Goal: Information Seeking & Learning: Learn about a topic

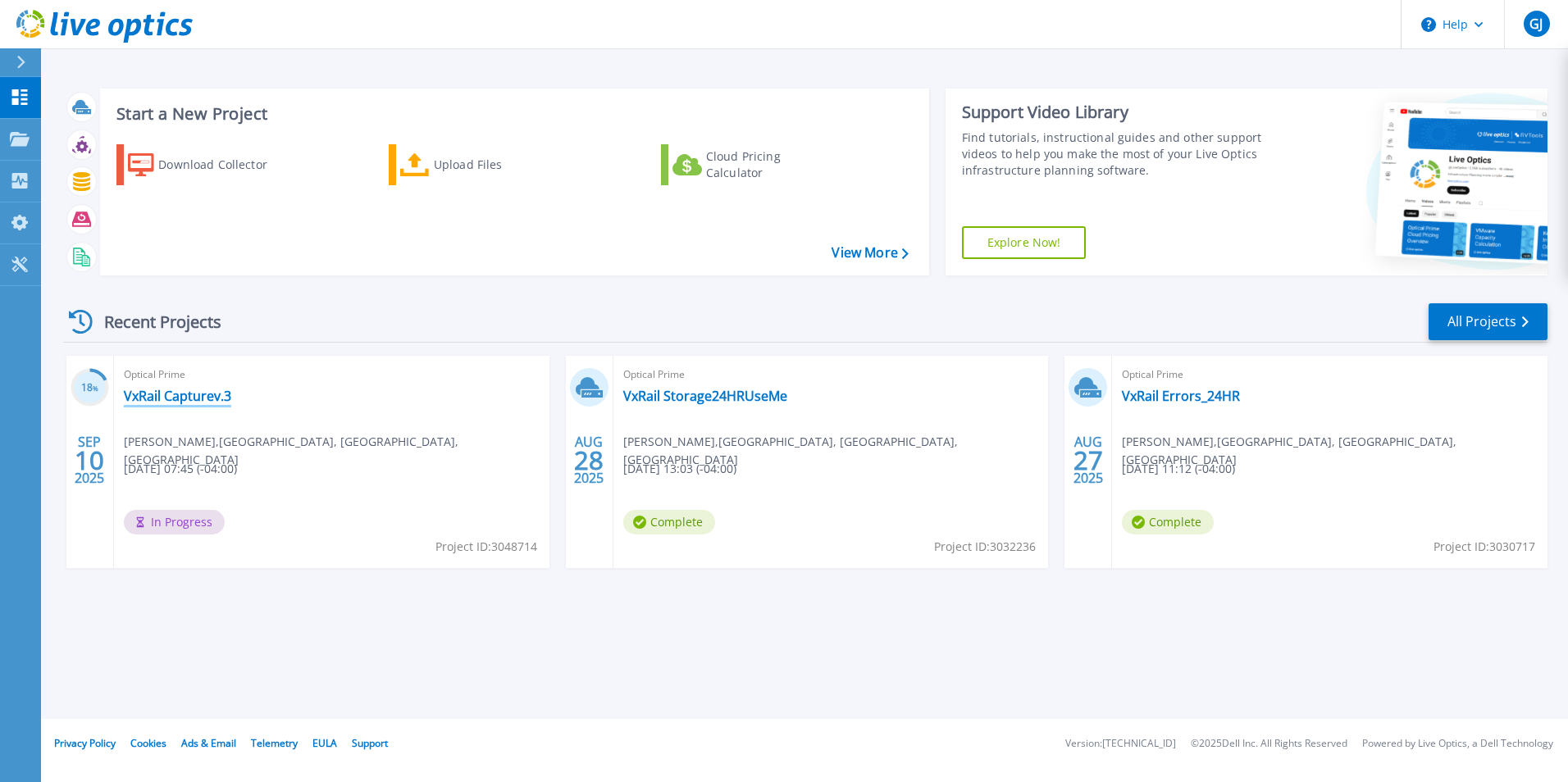
click at [164, 396] on link "VxRail Capturev.3" at bounding box center [177, 396] width 107 height 16
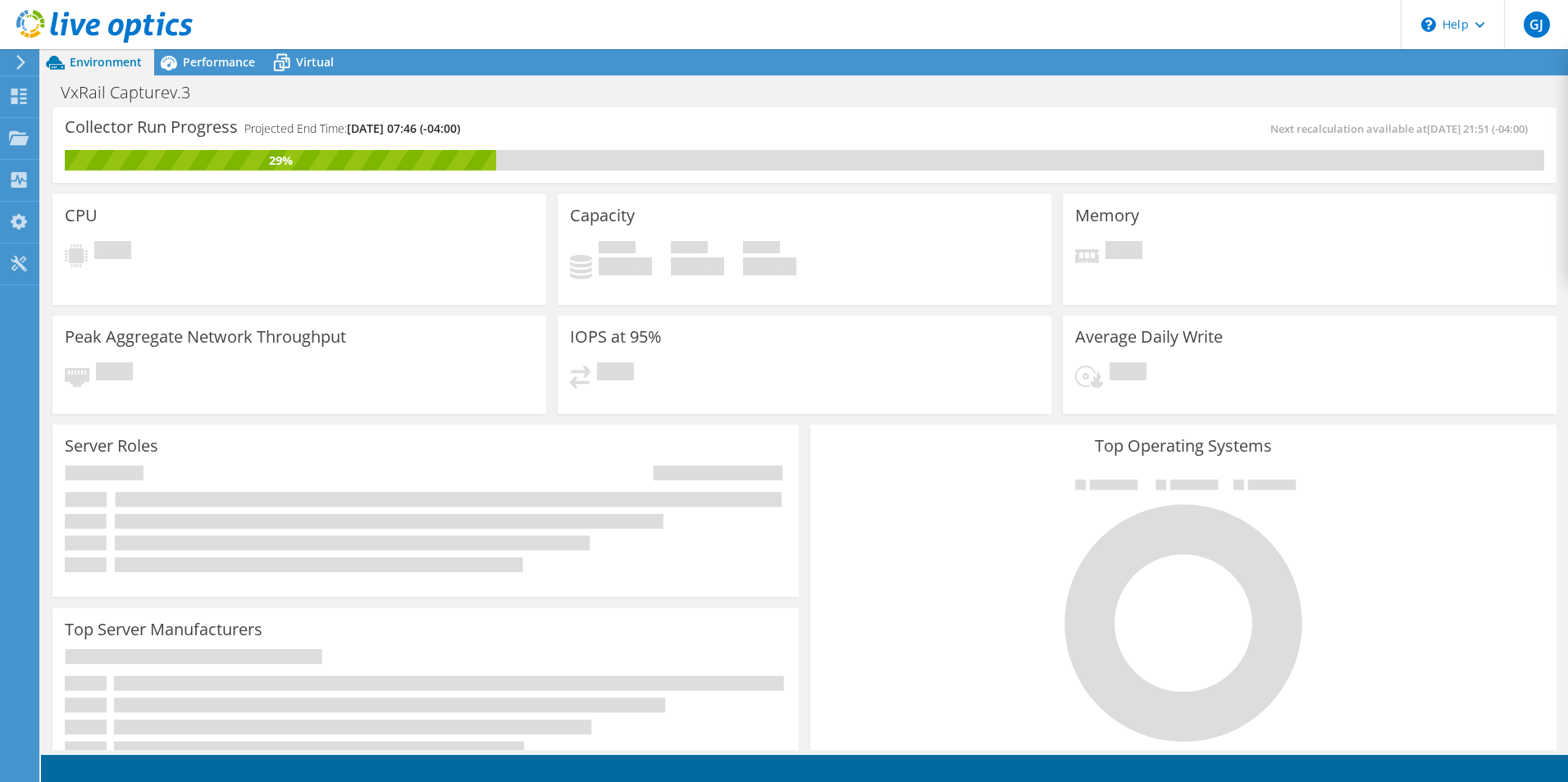
click at [757, 347] on div "IOPS at 95% Pending" at bounding box center [804, 364] width 493 height 98
click at [211, 59] on span "Performance" at bounding box center [219, 61] width 72 height 15
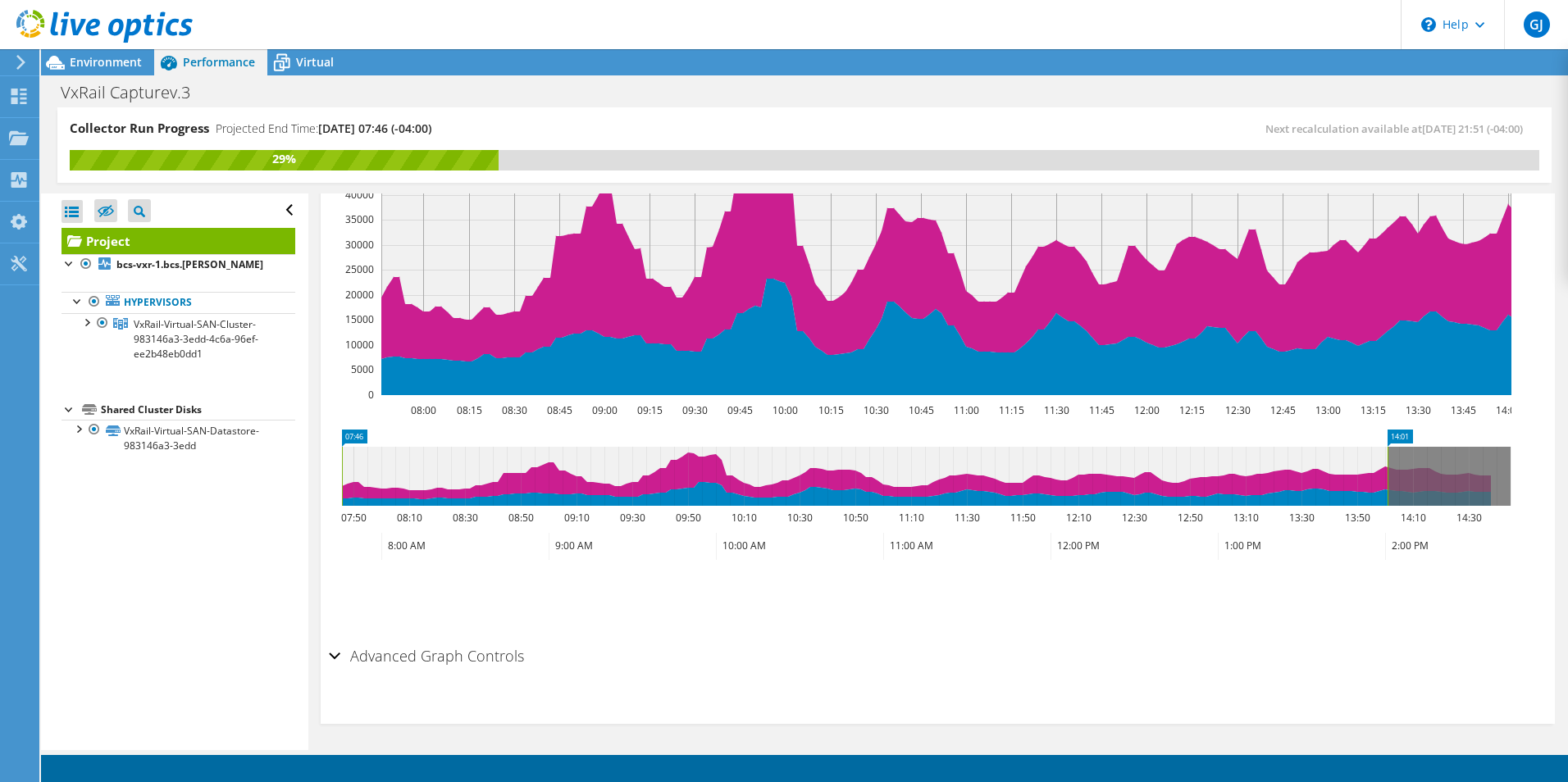
scroll to position [487, 0]
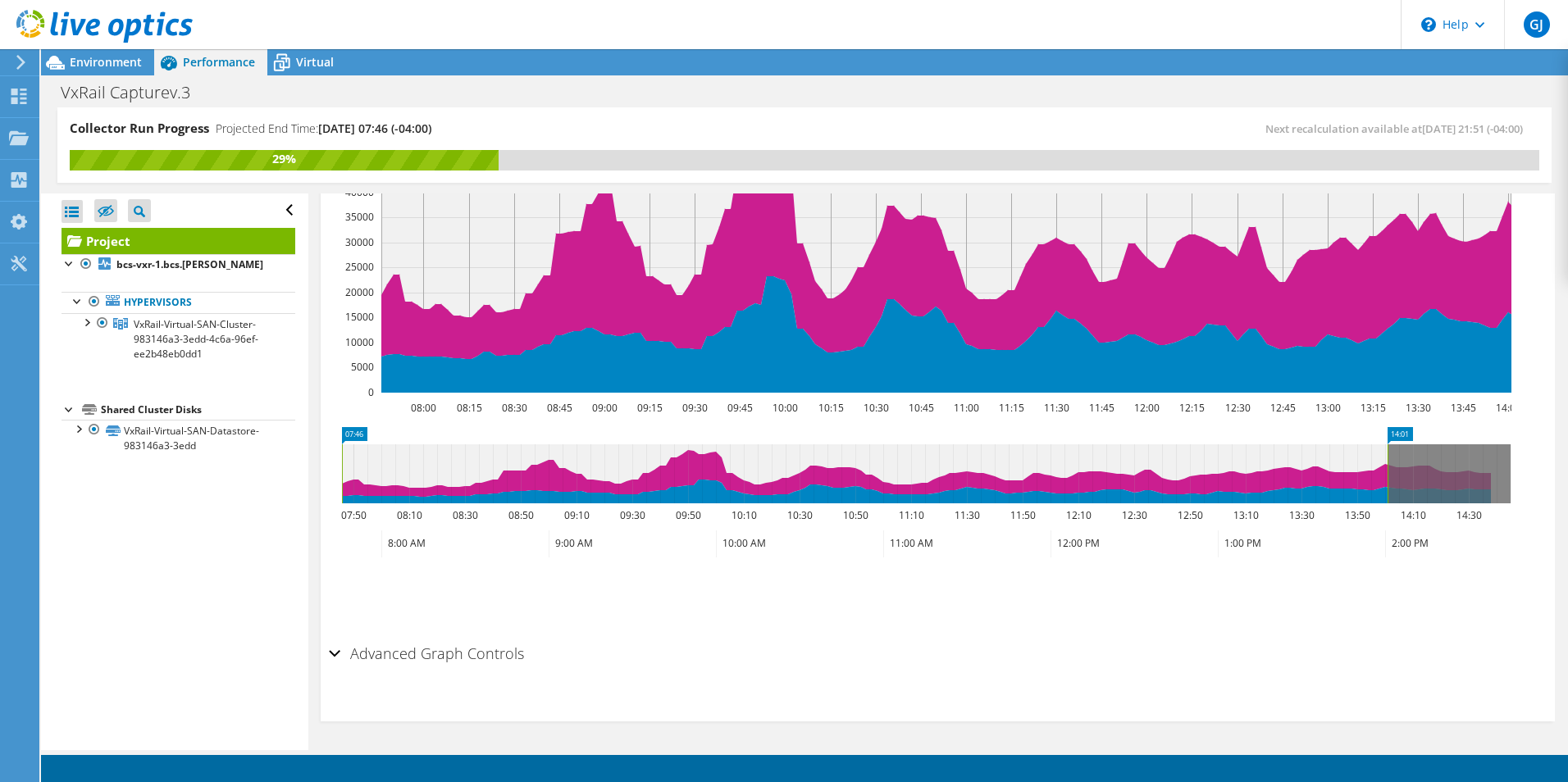
click at [500, 649] on h2 "Advanced Graph Controls" at bounding box center [426, 653] width 195 height 32
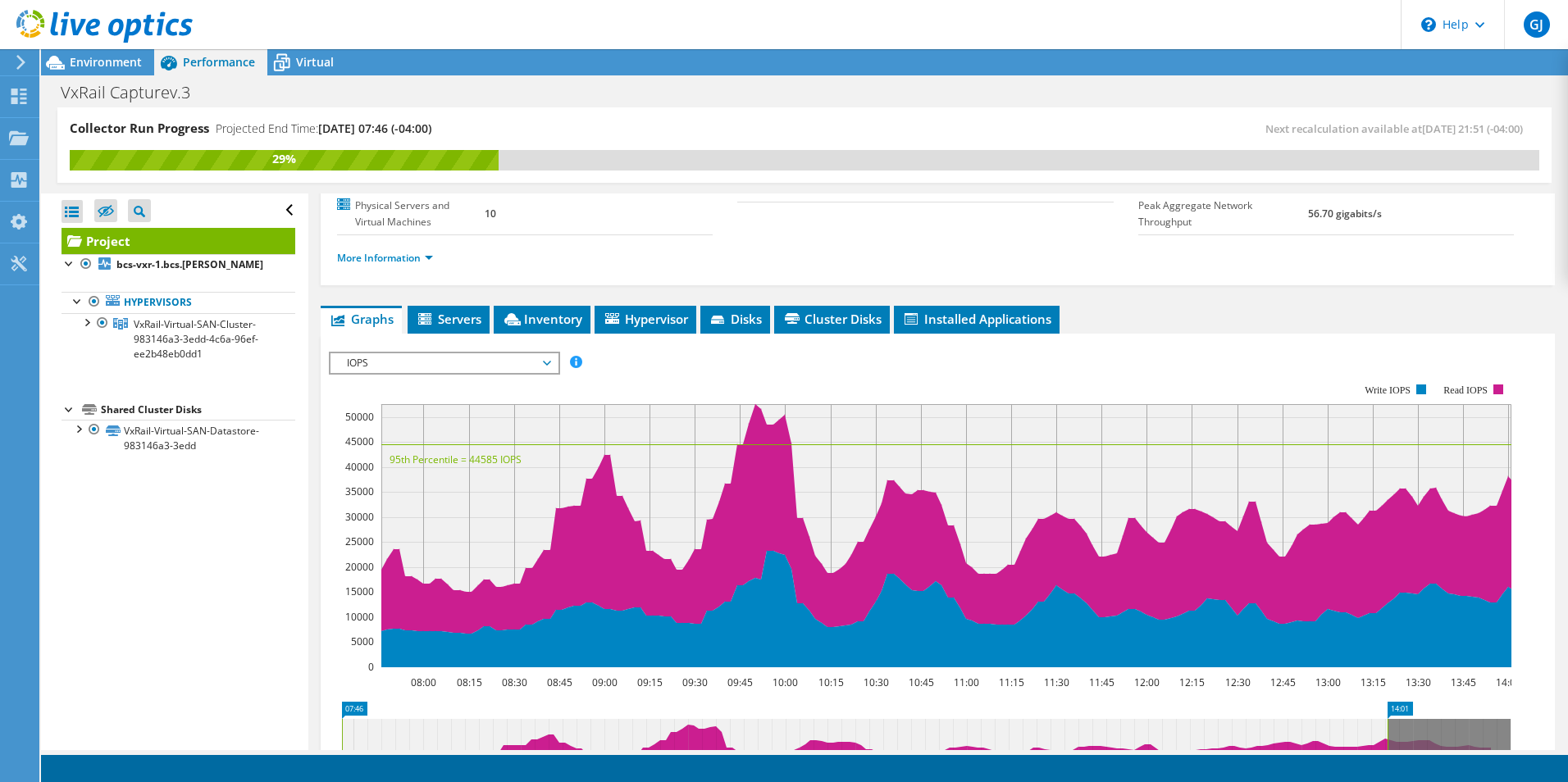
scroll to position [143, 0]
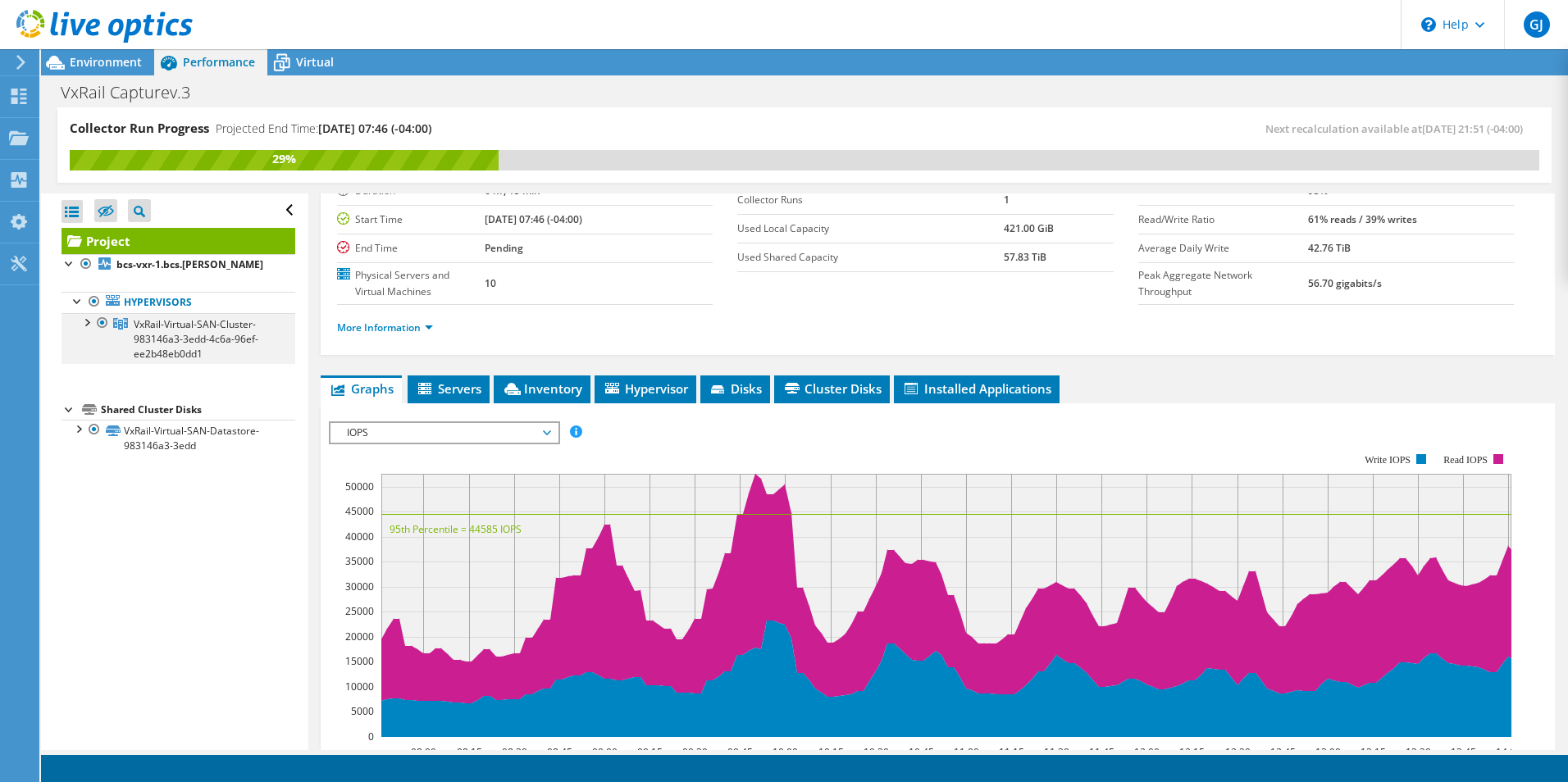
click at [86, 321] on div at bounding box center [86, 321] width 16 height 16
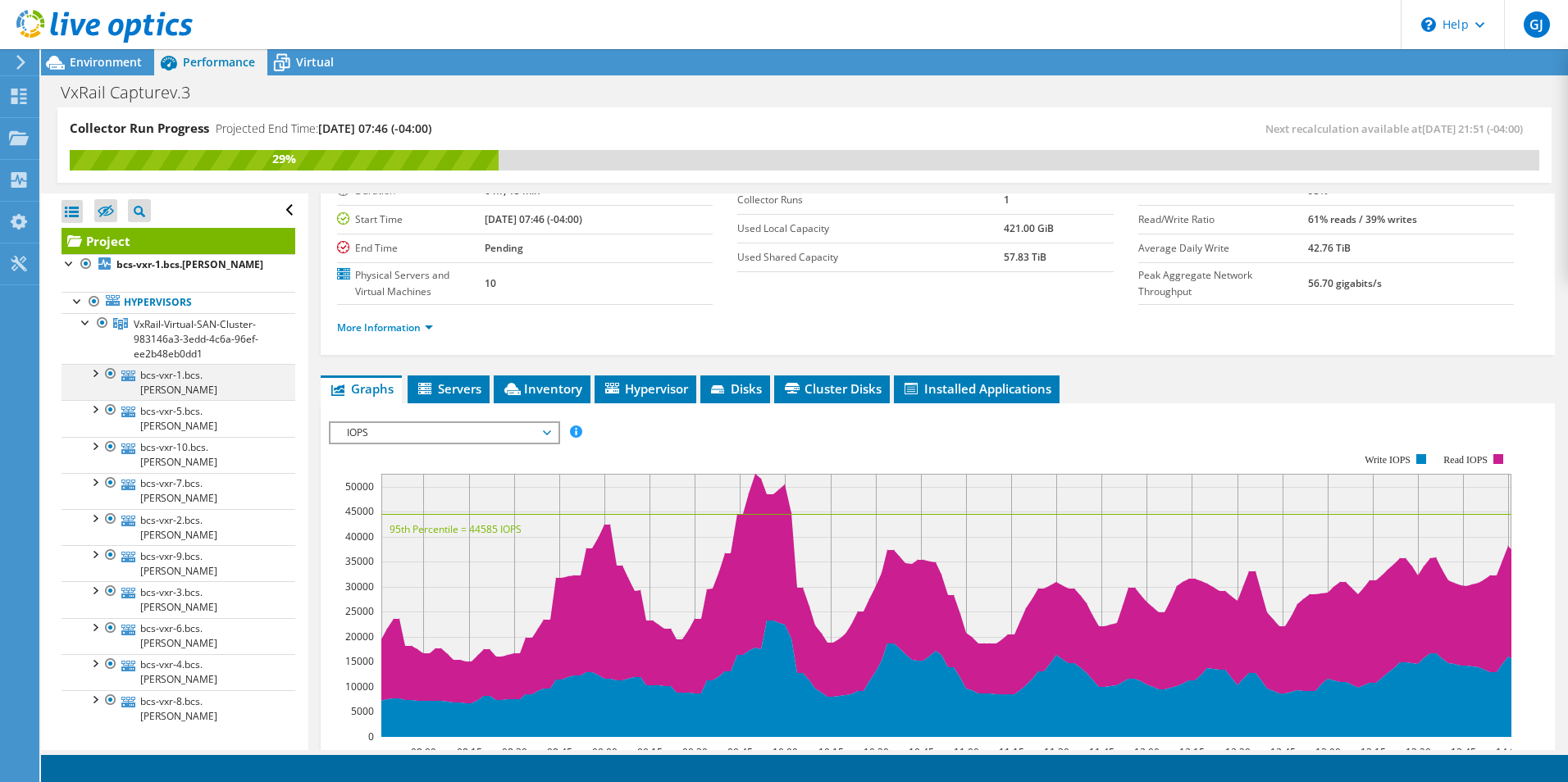
click at [95, 373] on div at bounding box center [94, 373] width 16 height 16
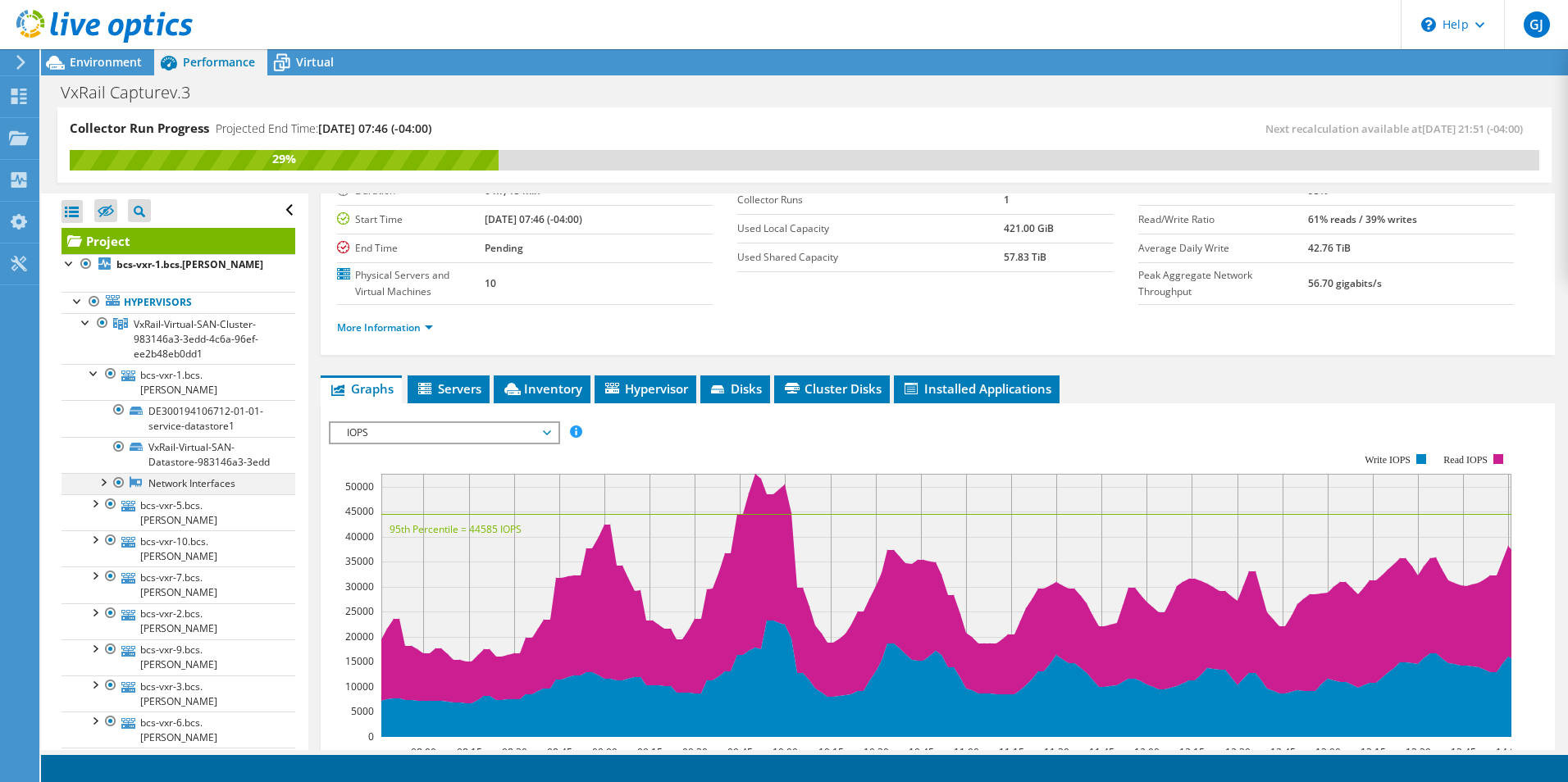
click at [104, 479] on div at bounding box center [103, 481] width 16 height 16
click at [97, 613] on div at bounding box center [94, 610] width 16 height 16
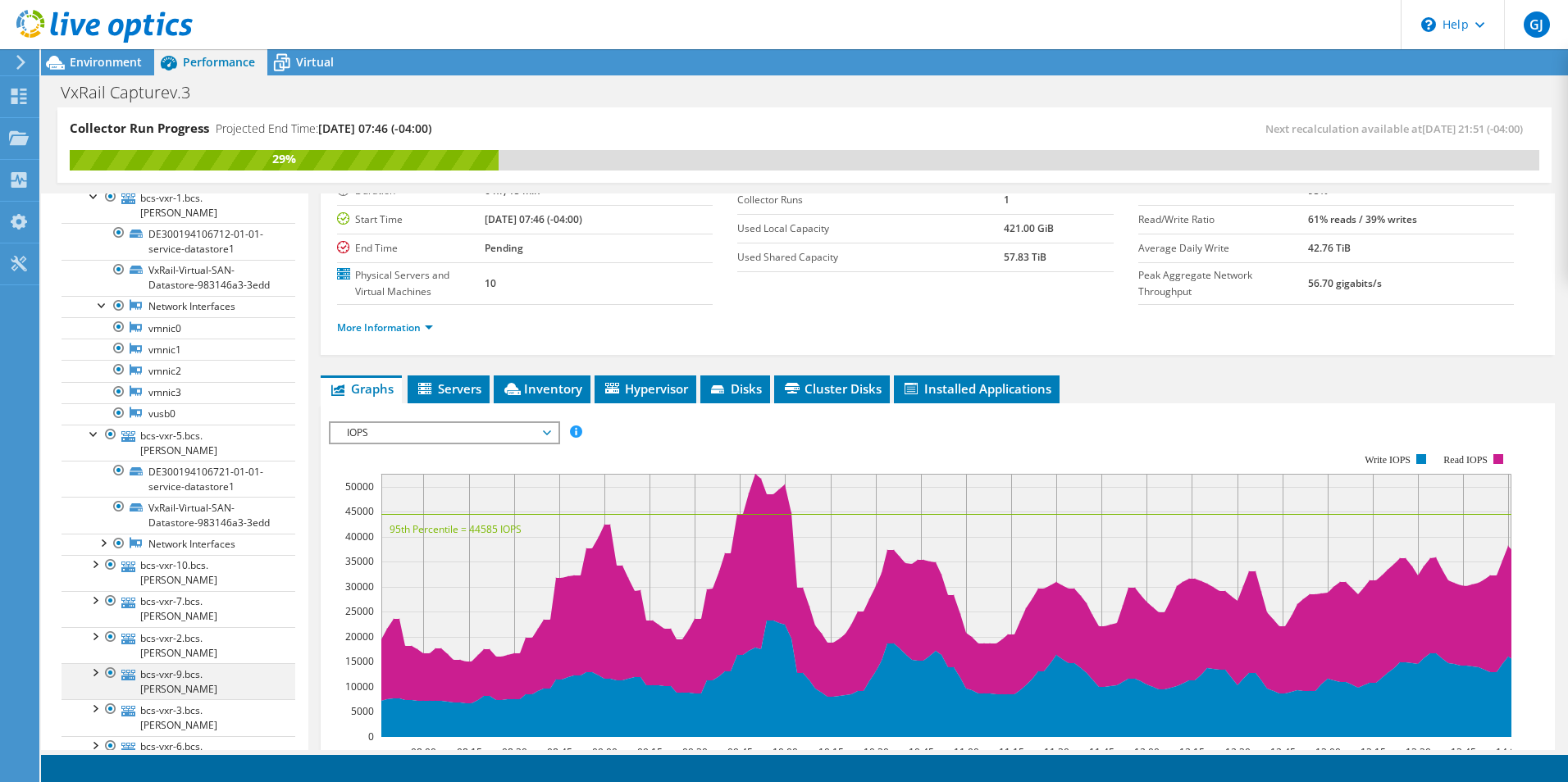
scroll to position [246, 0]
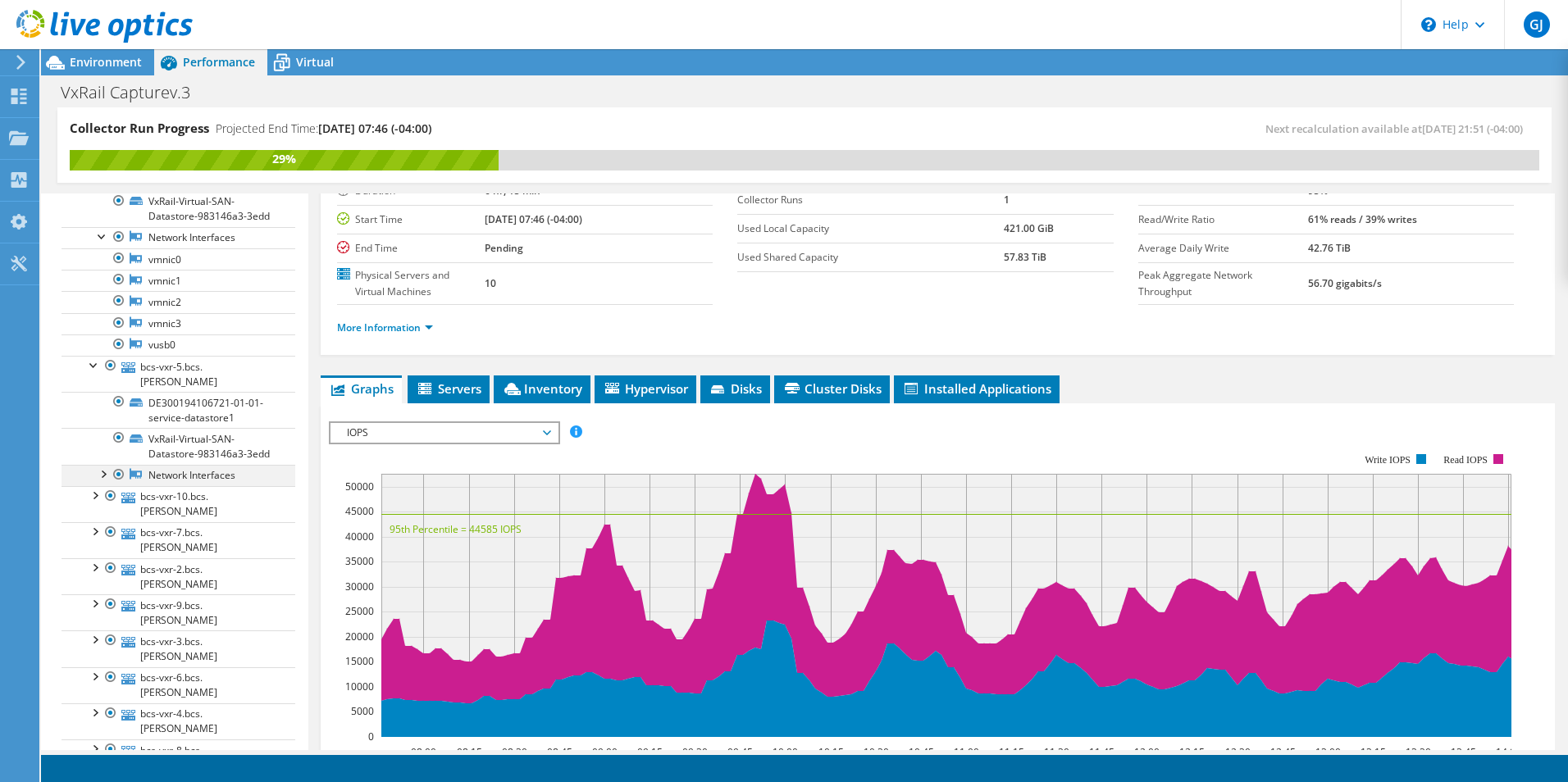
click at [102, 474] on div at bounding box center [103, 473] width 16 height 16
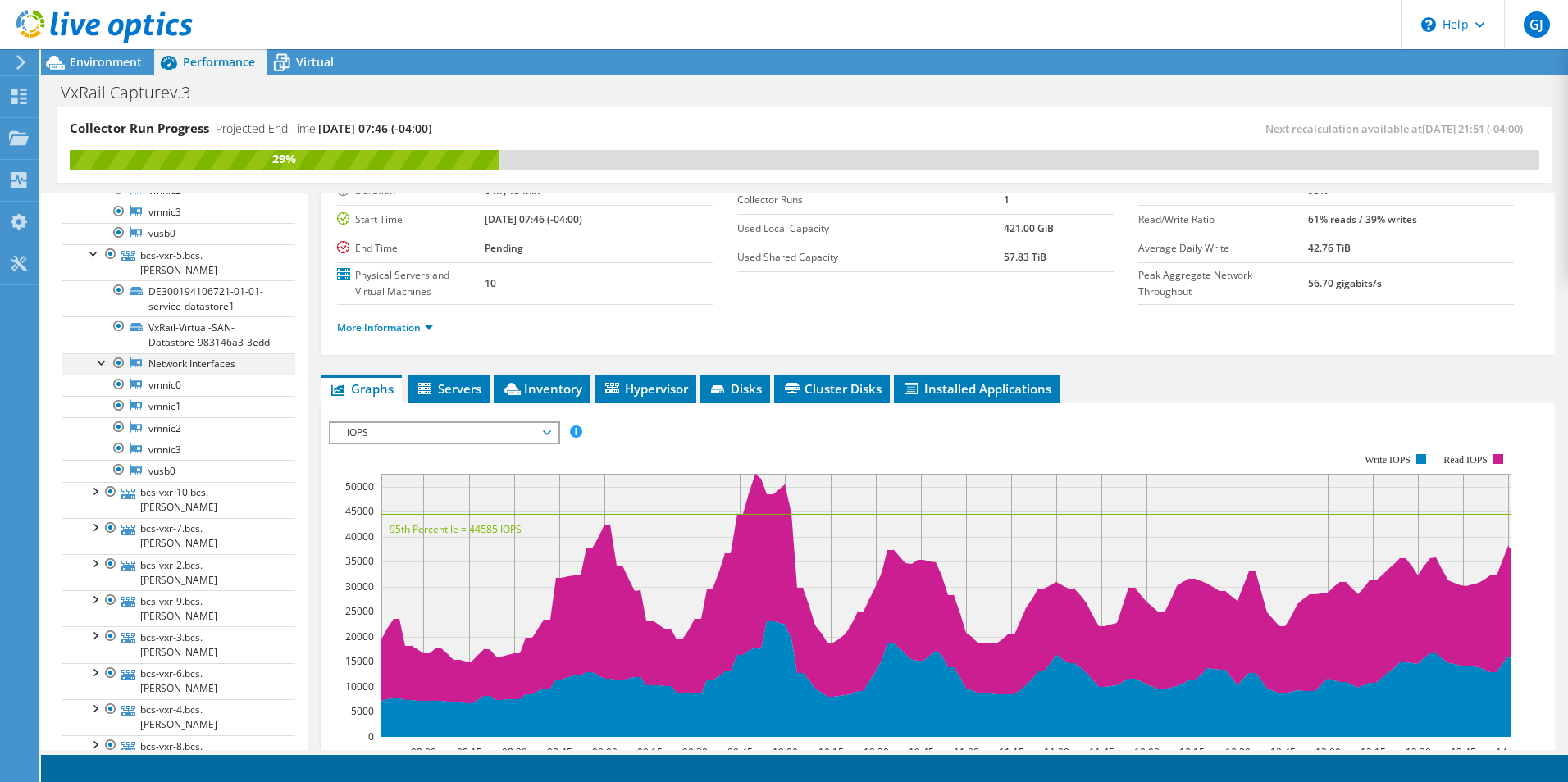
scroll to position [373, 0]
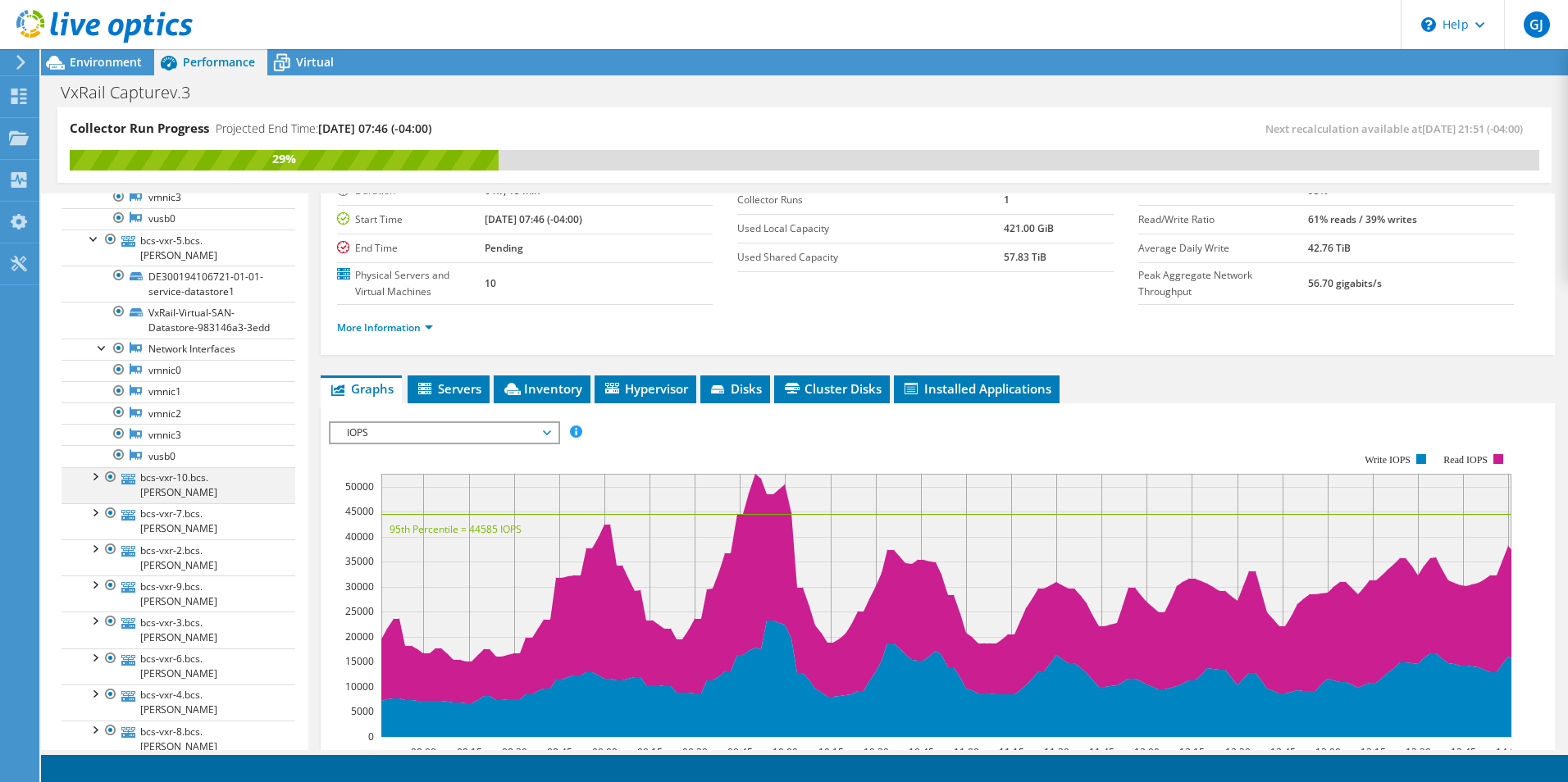
click at [92, 473] on div at bounding box center [94, 475] width 16 height 16
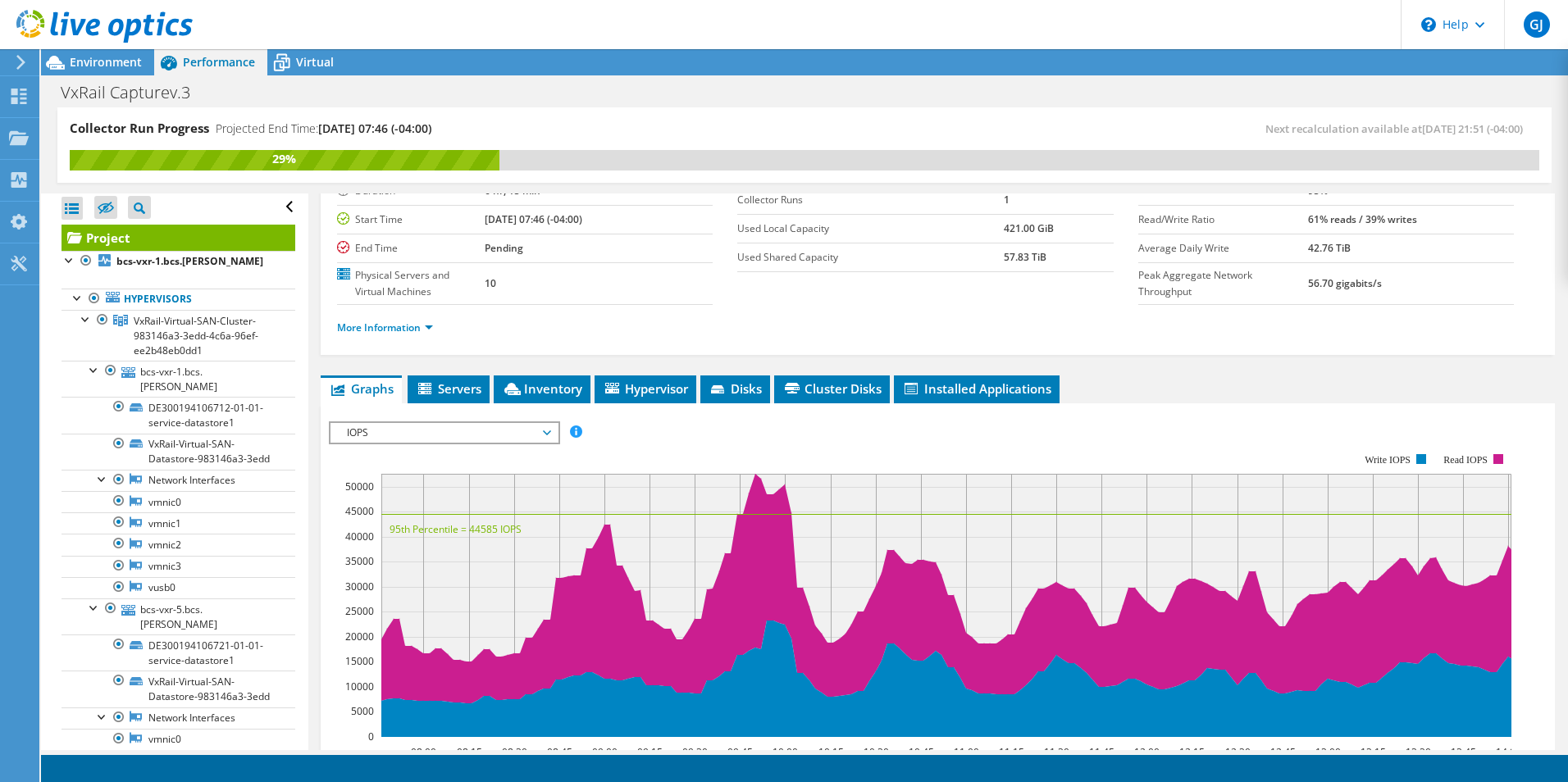
scroll to position [0, 0]
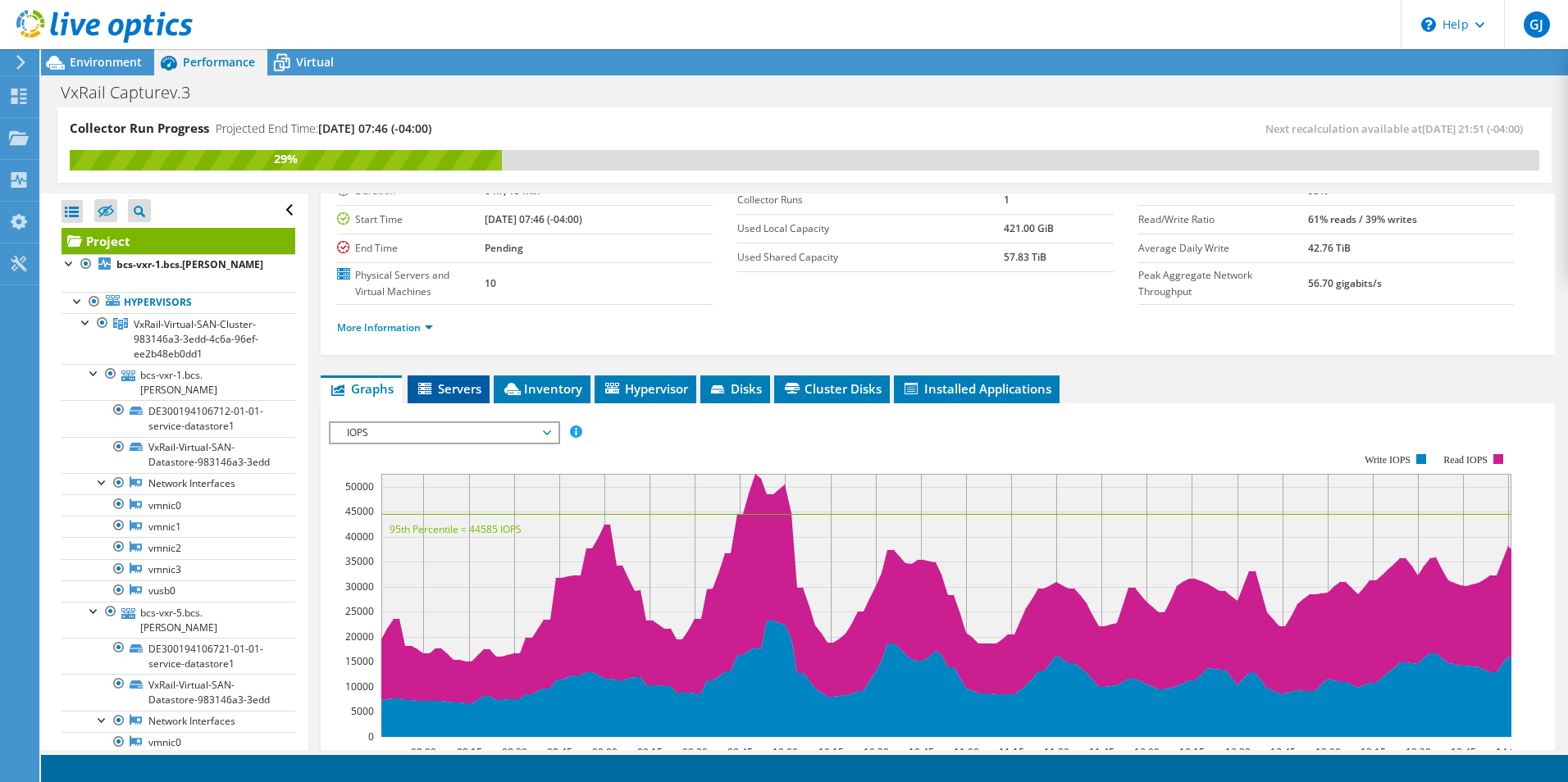
click at [458, 381] on span "Servers" at bounding box center [448, 389] width 66 height 16
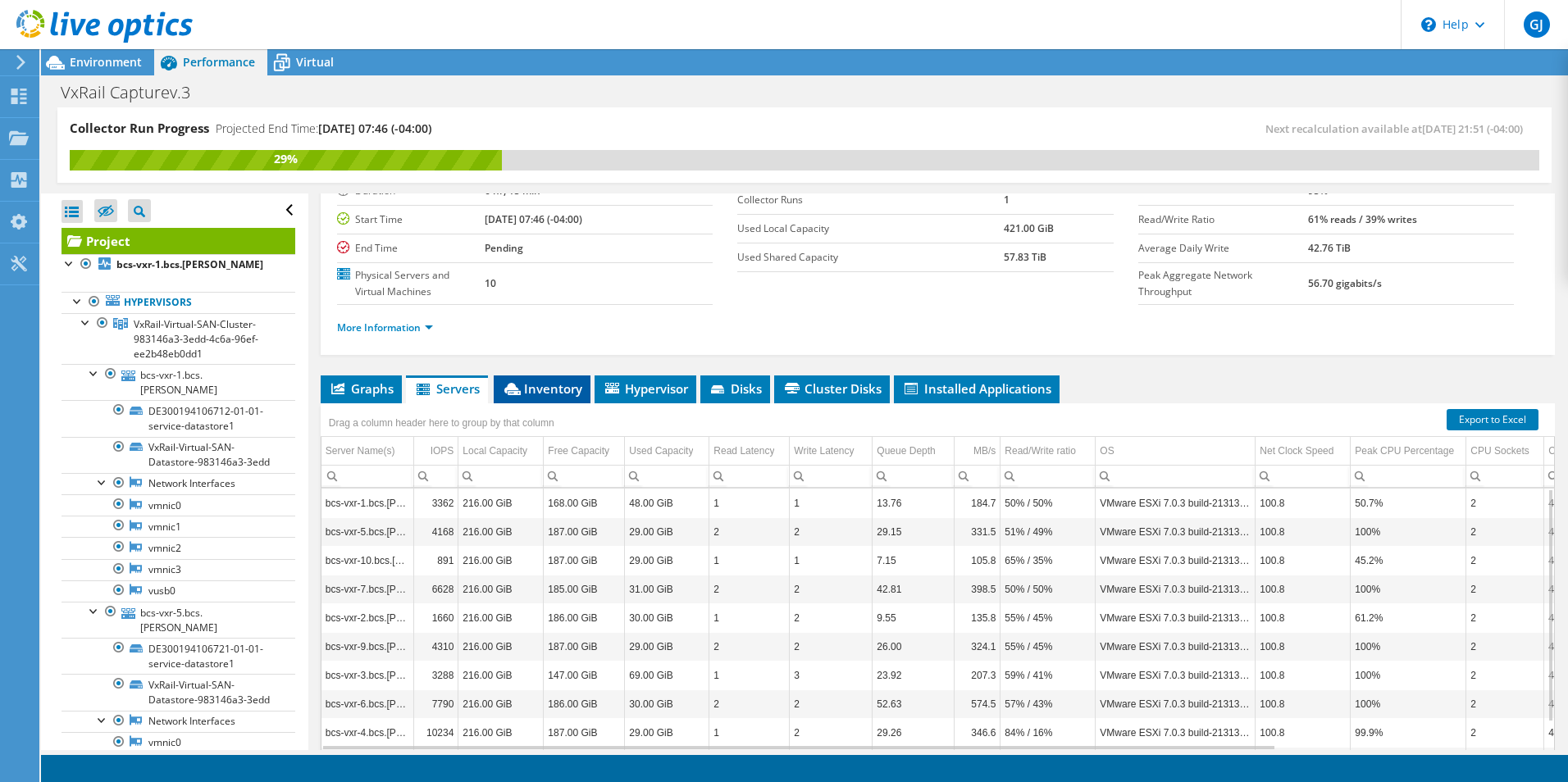
click at [534, 384] on span "Inventory" at bounding box center [541, 389] width 80 height 16
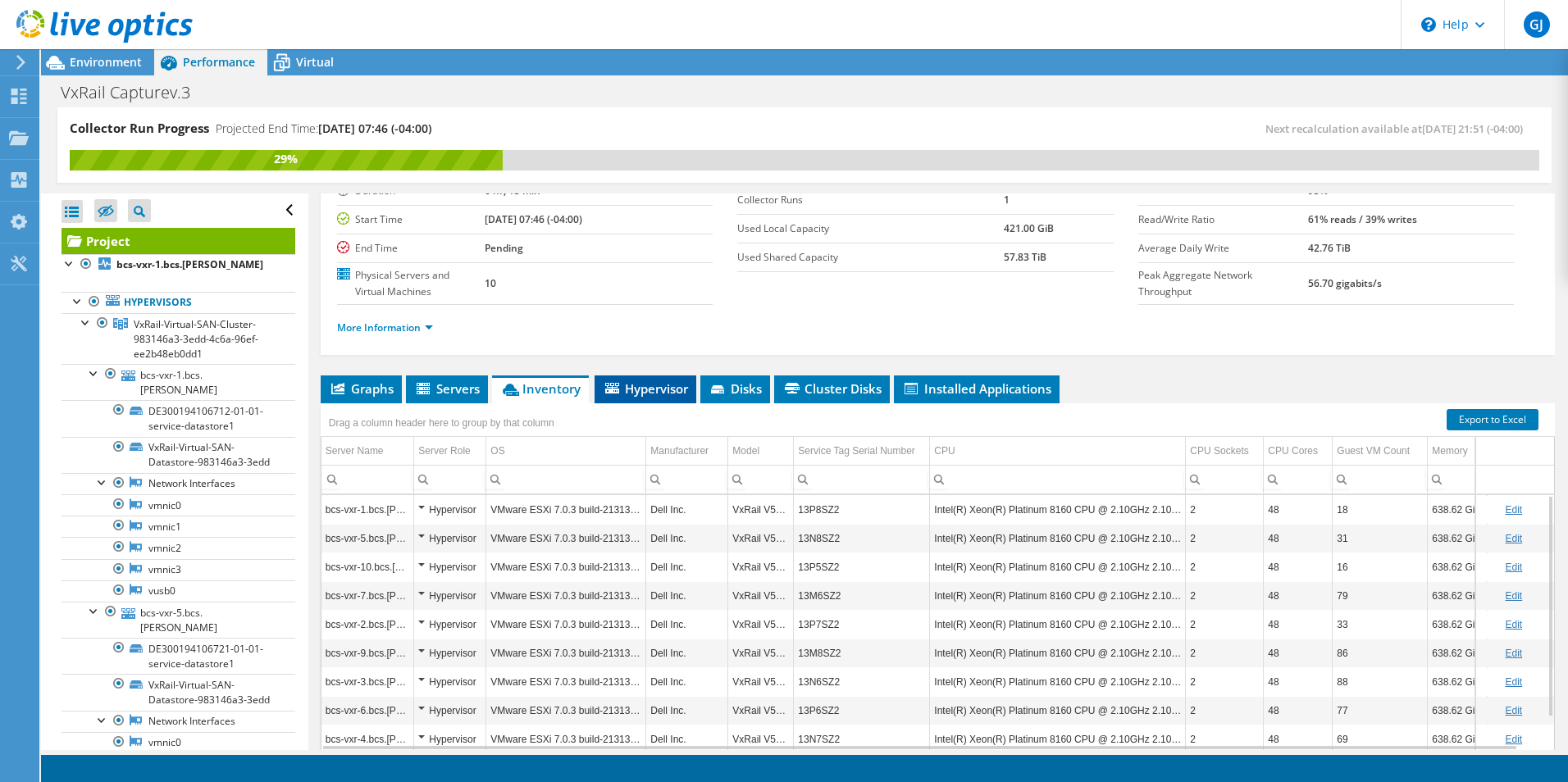
click at [661, 392] on span "Hypervisor" at bounding box center [645, 389] width 86 height 16
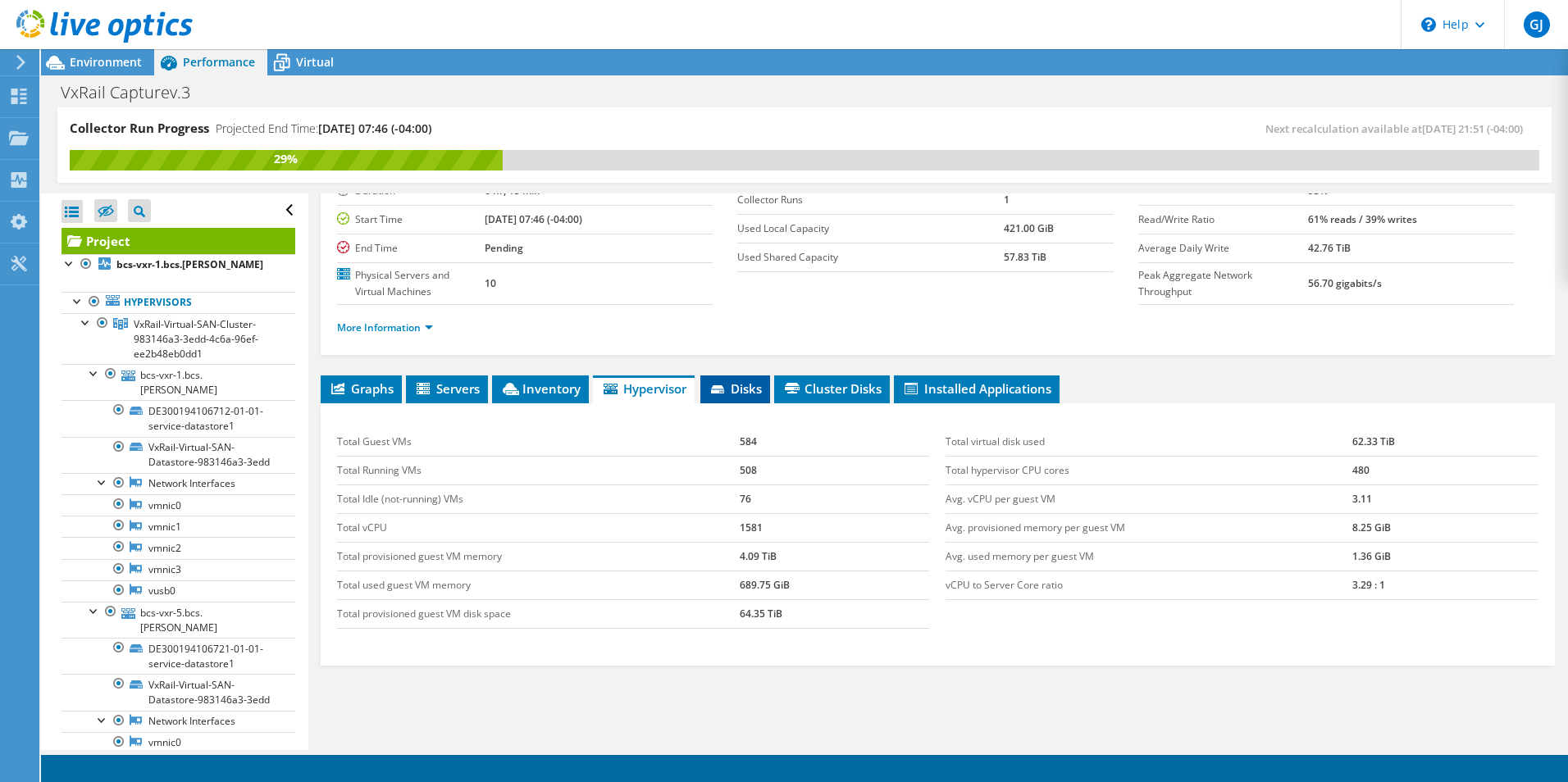
click at [741, 386] on span "Disks" at bounding box center [734, 389] width 53 height 16
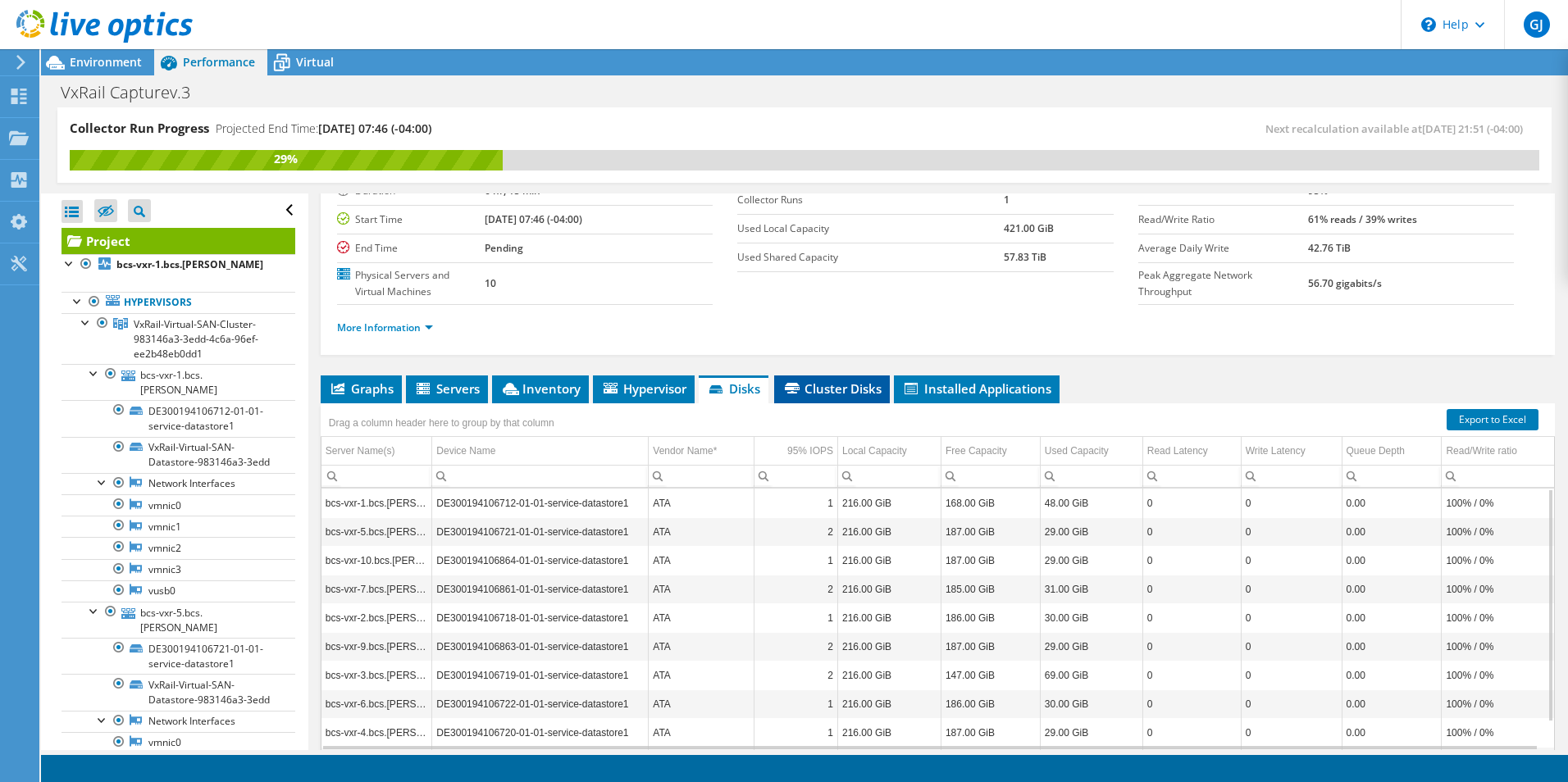
click at [845, 381] on span "Cluster Disks" at bounding box center [832, 389] width 99 height 16
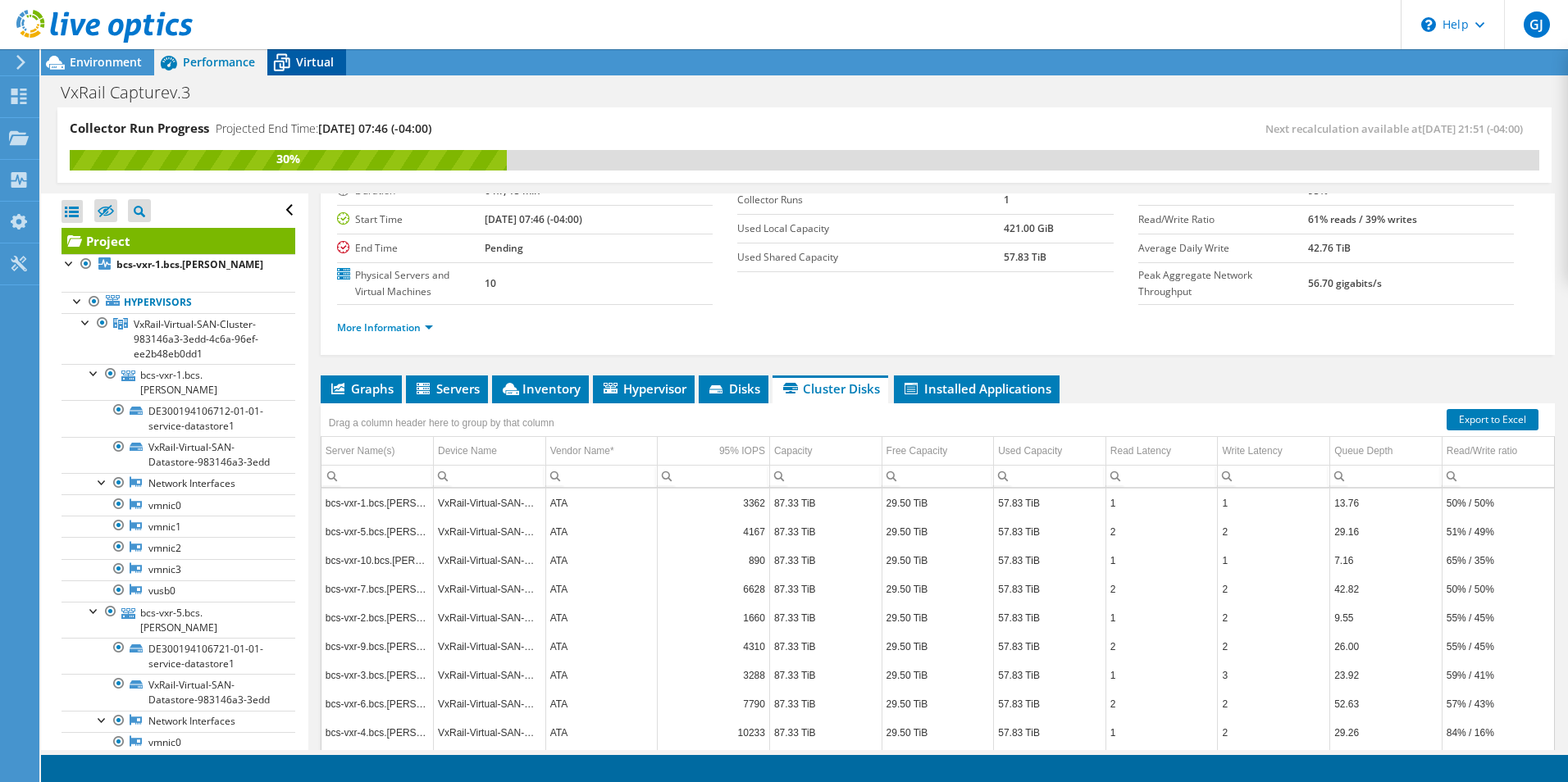
click at [307, 60] on span "Virtual" at bounding box center [315, 61] width 38 height 15
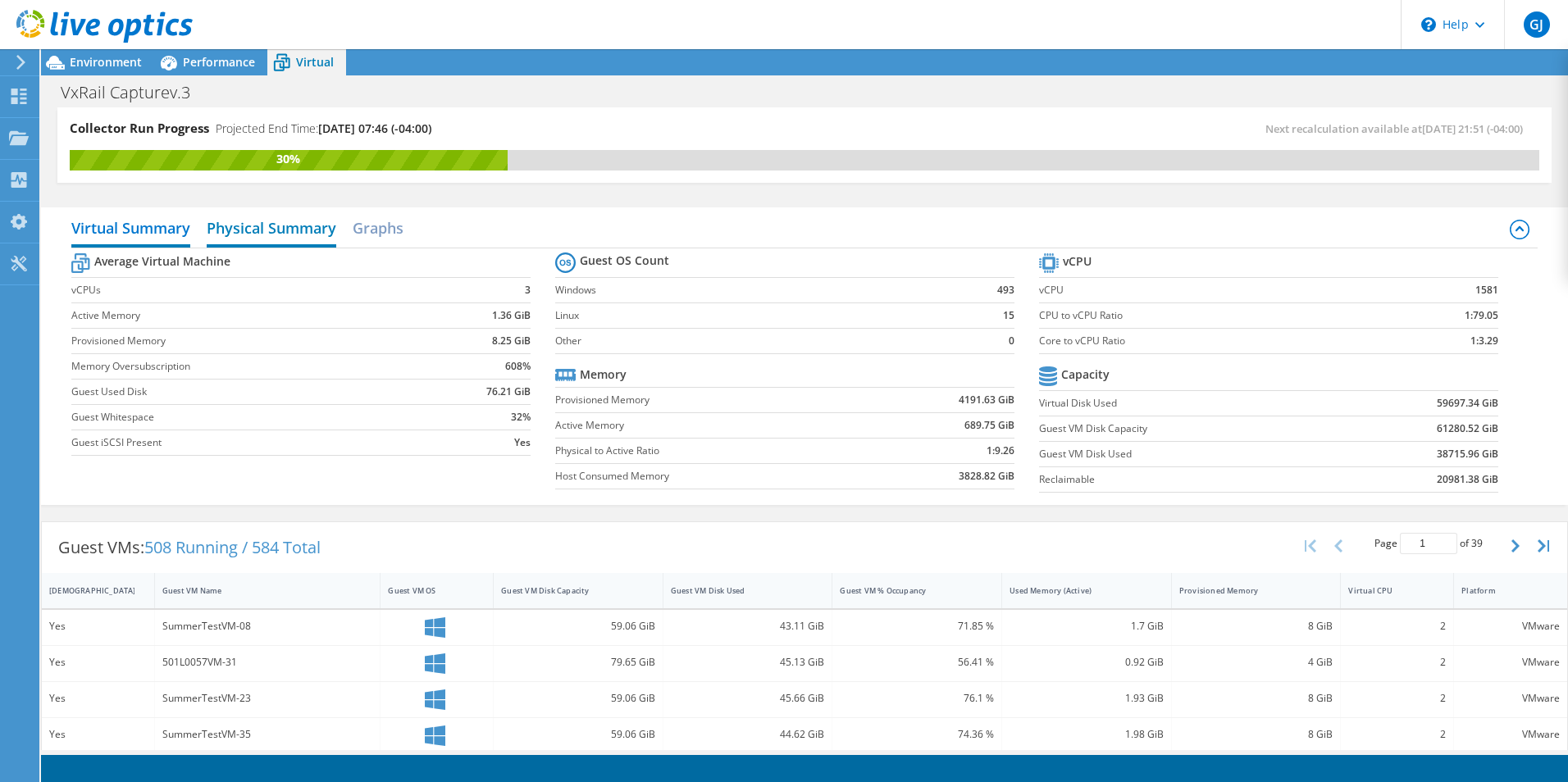
click at [236, 231] on h2 "Physical Summary" at bounding box center [272, 229] width 130 height 36
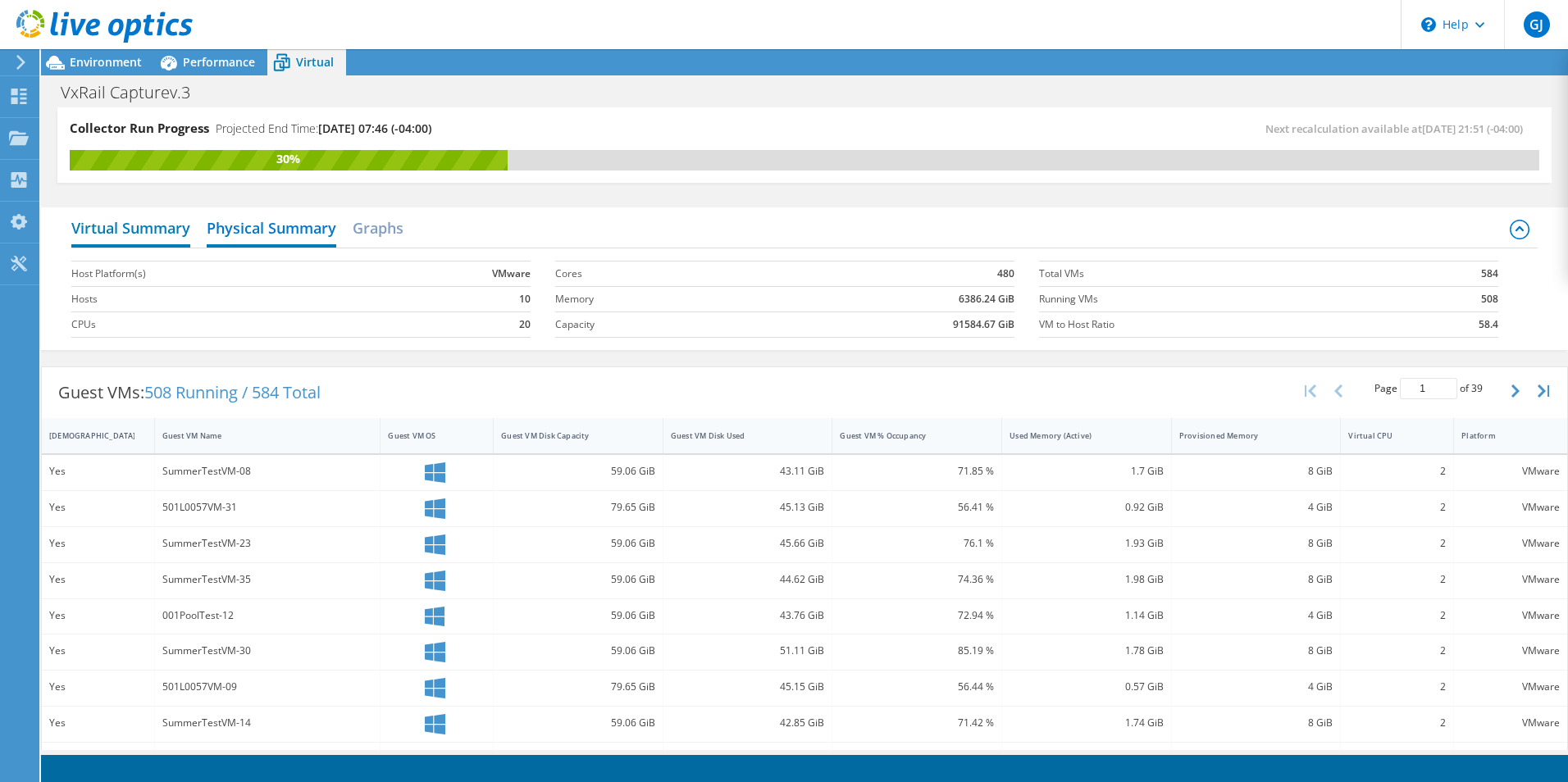
click at [170, 227] on h2 "Virtual Summary" at bounding box center [131, 229] width 119 height 36
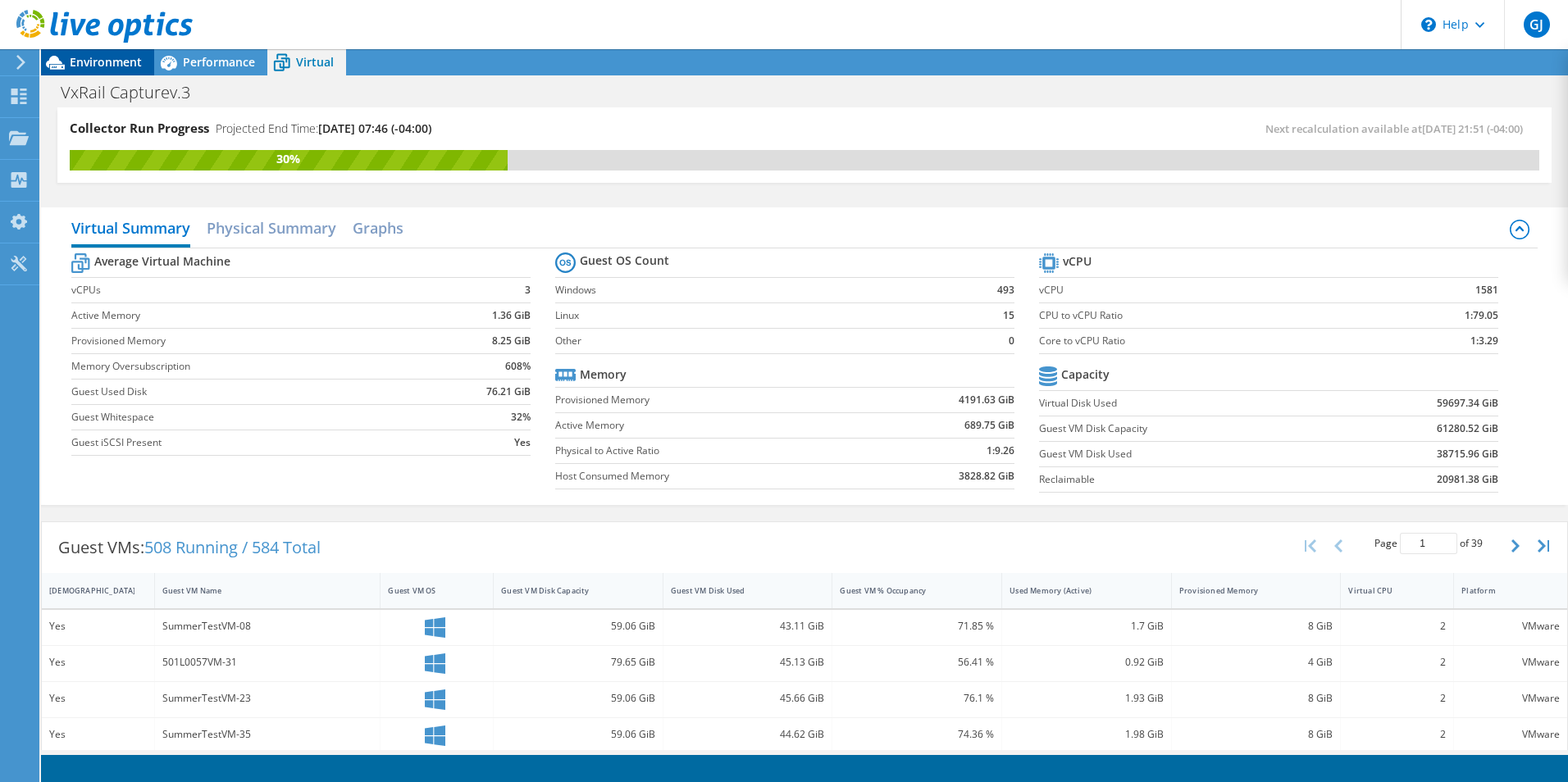
click at [94, 62] on span "Environment" at bounding box center [106, 61] width 72 height 15
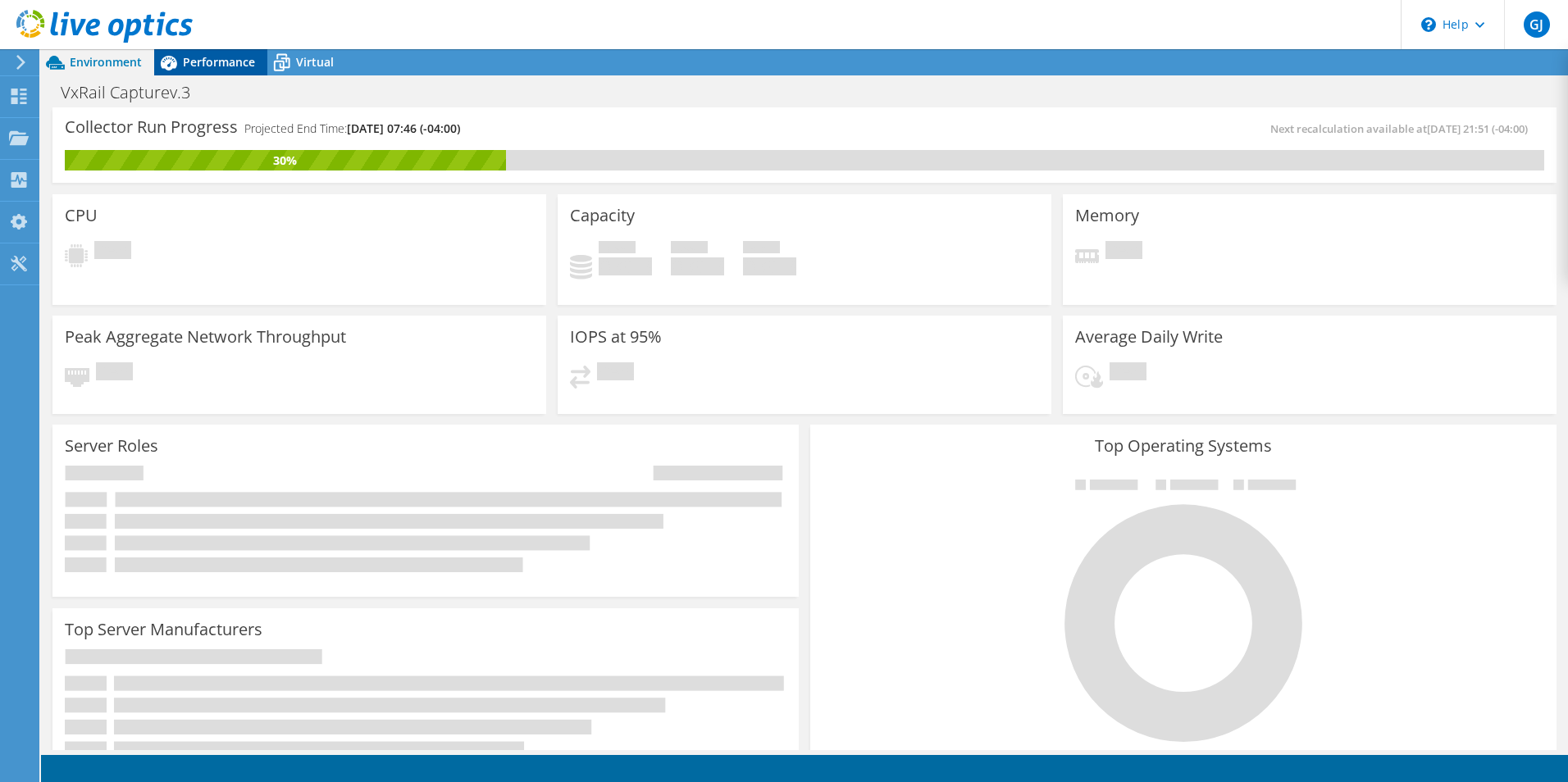
click at [210, 65] on span "Performance" at bounding box center [219, 61] width 72 height 15
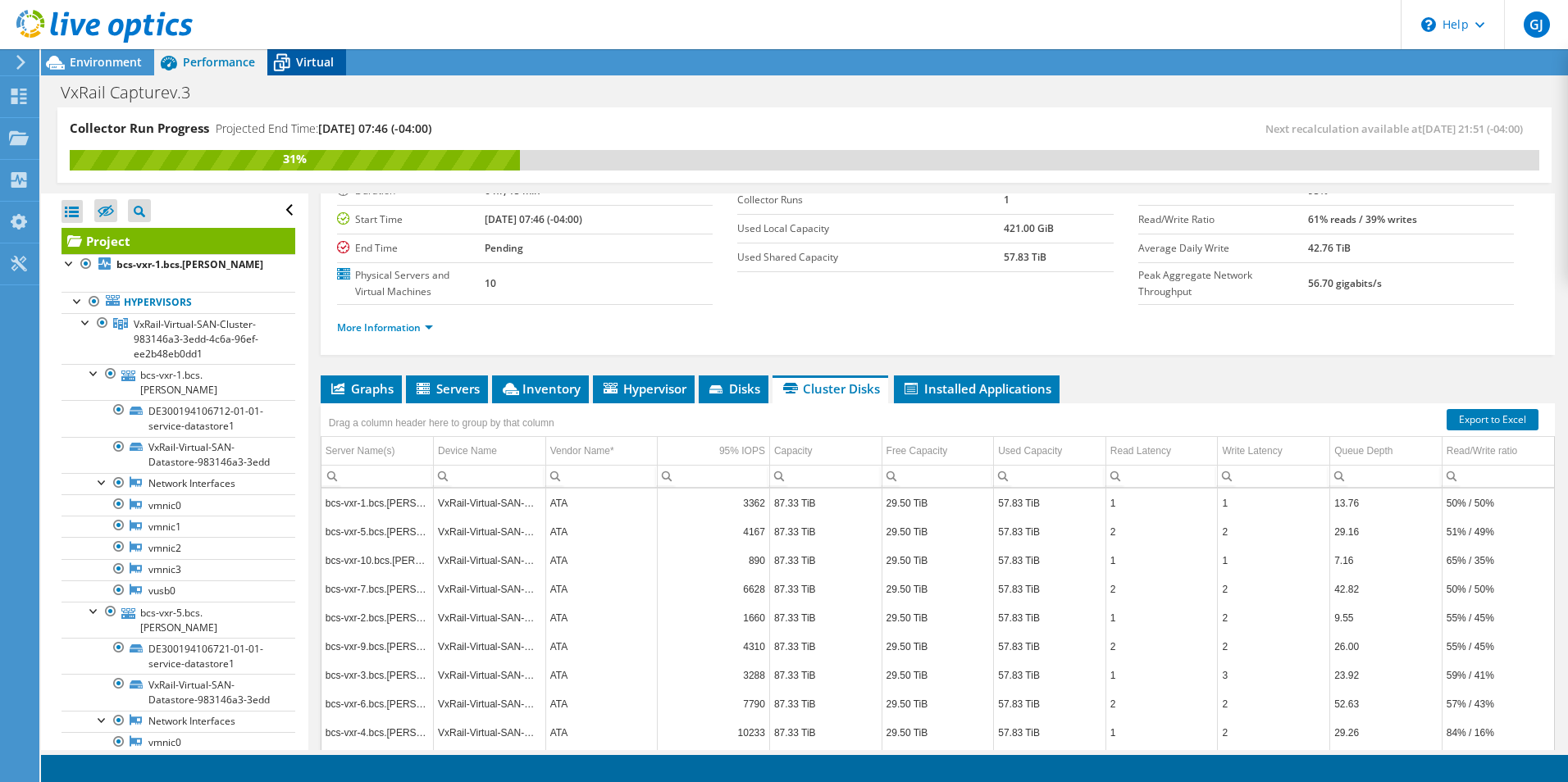
click at [294, 63] on icon at bounding box center [281, 63] width 29 height 29
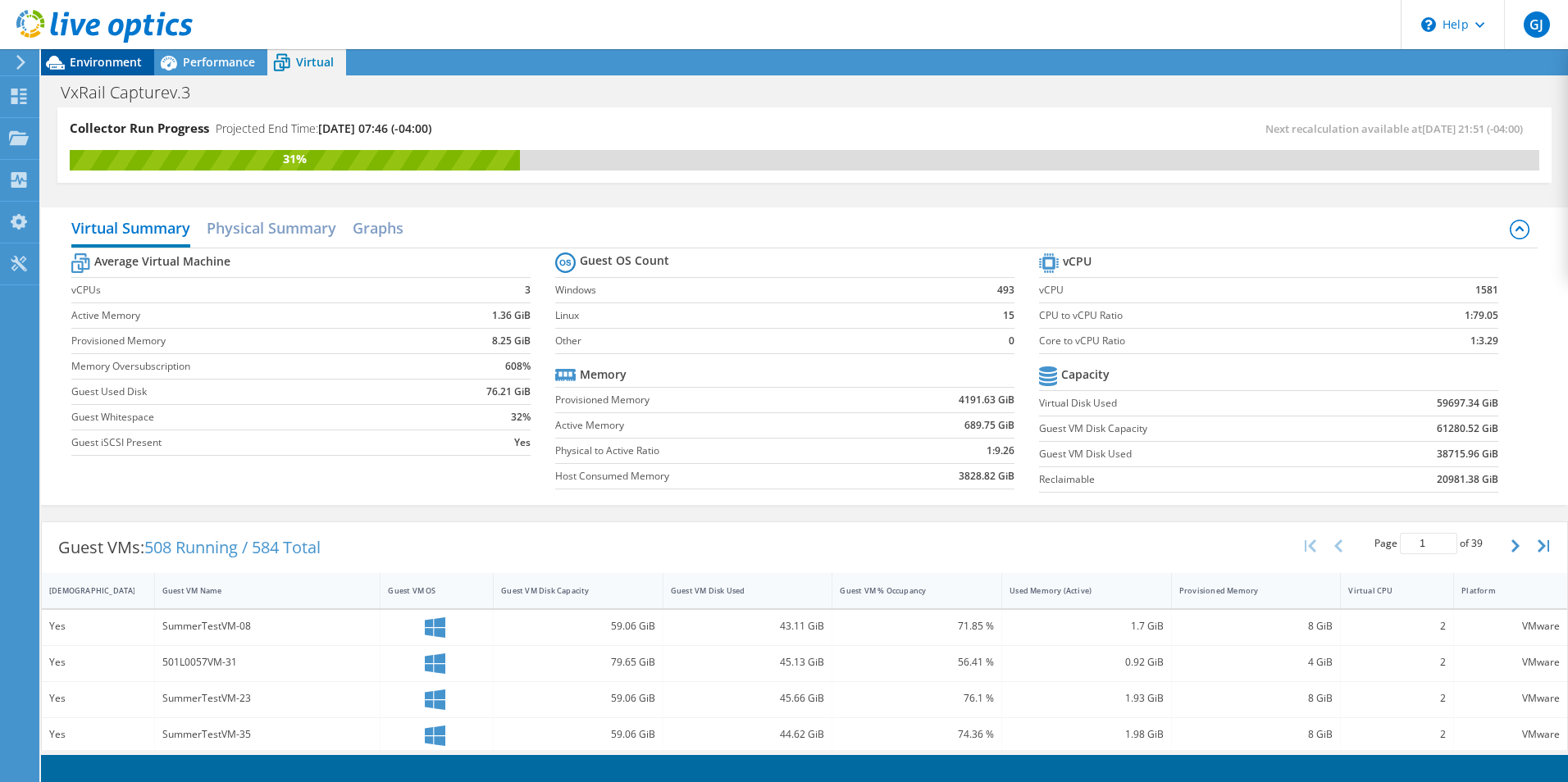
click at [113, 62] on span "Environment" at bounding box center [106, 61] width 72 height 15
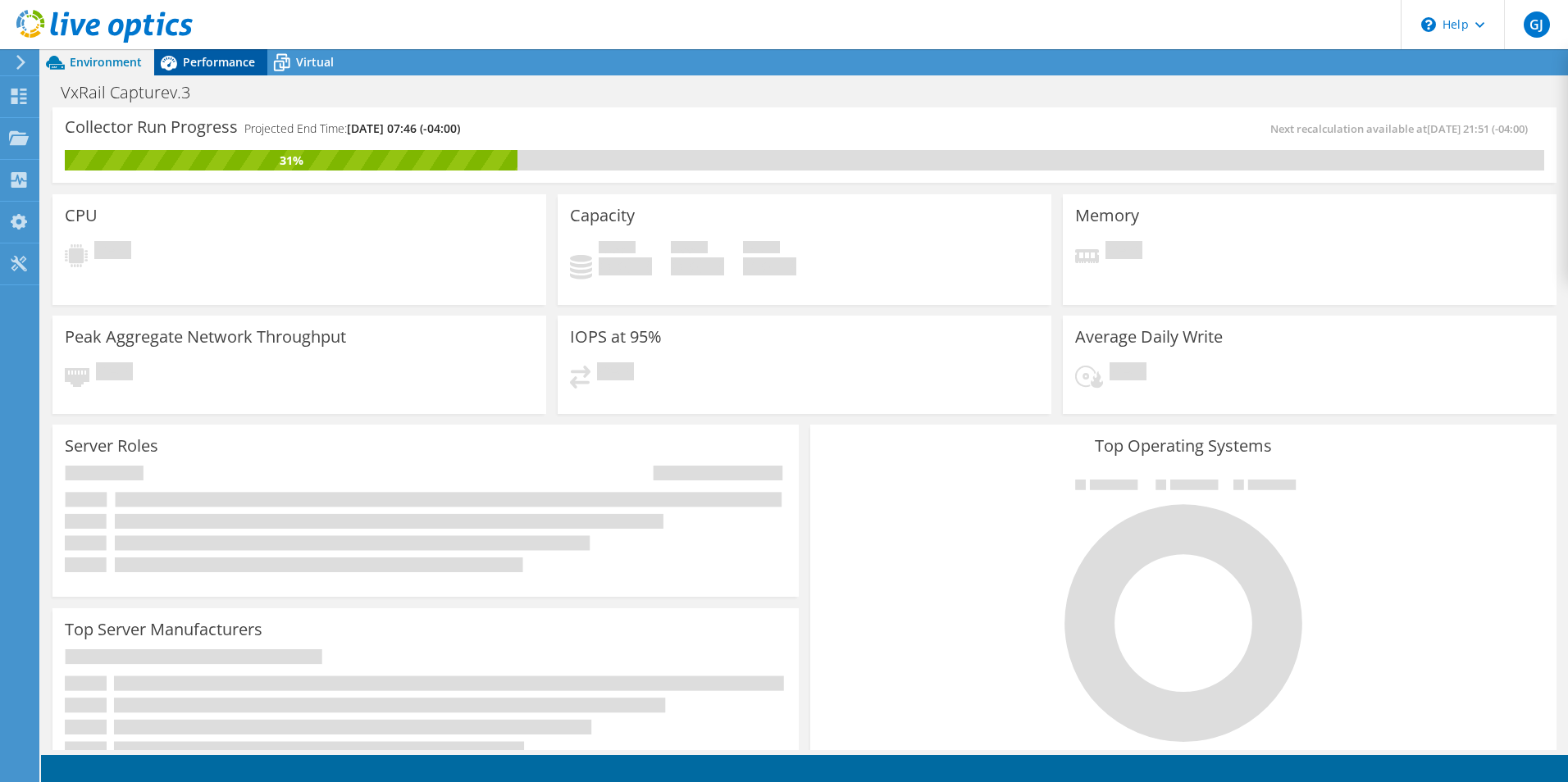
click at [233, 59] on span "Performance" at bounding box center [219, 61] width 72 height 15
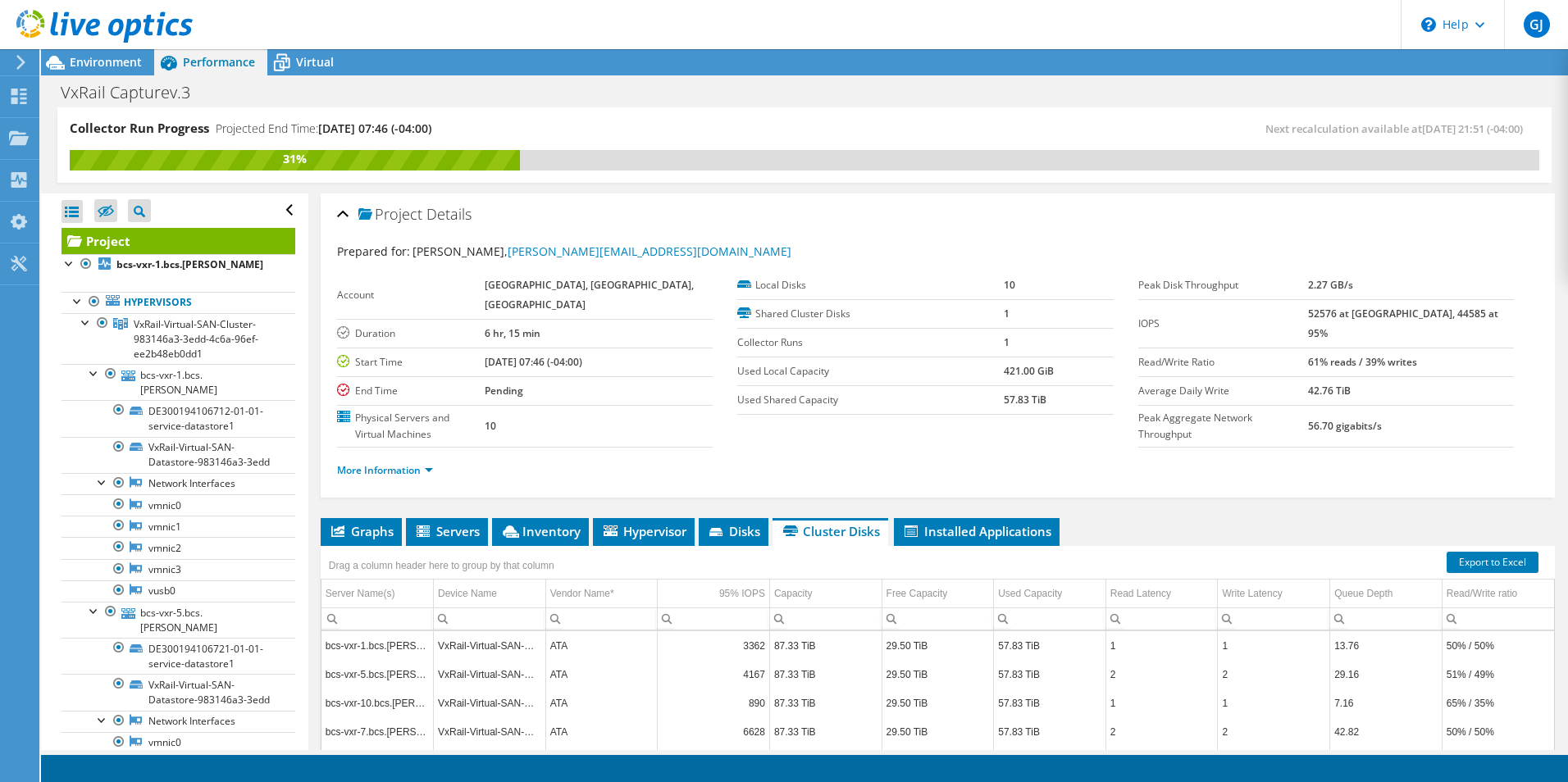
scroll to position [82, 0]
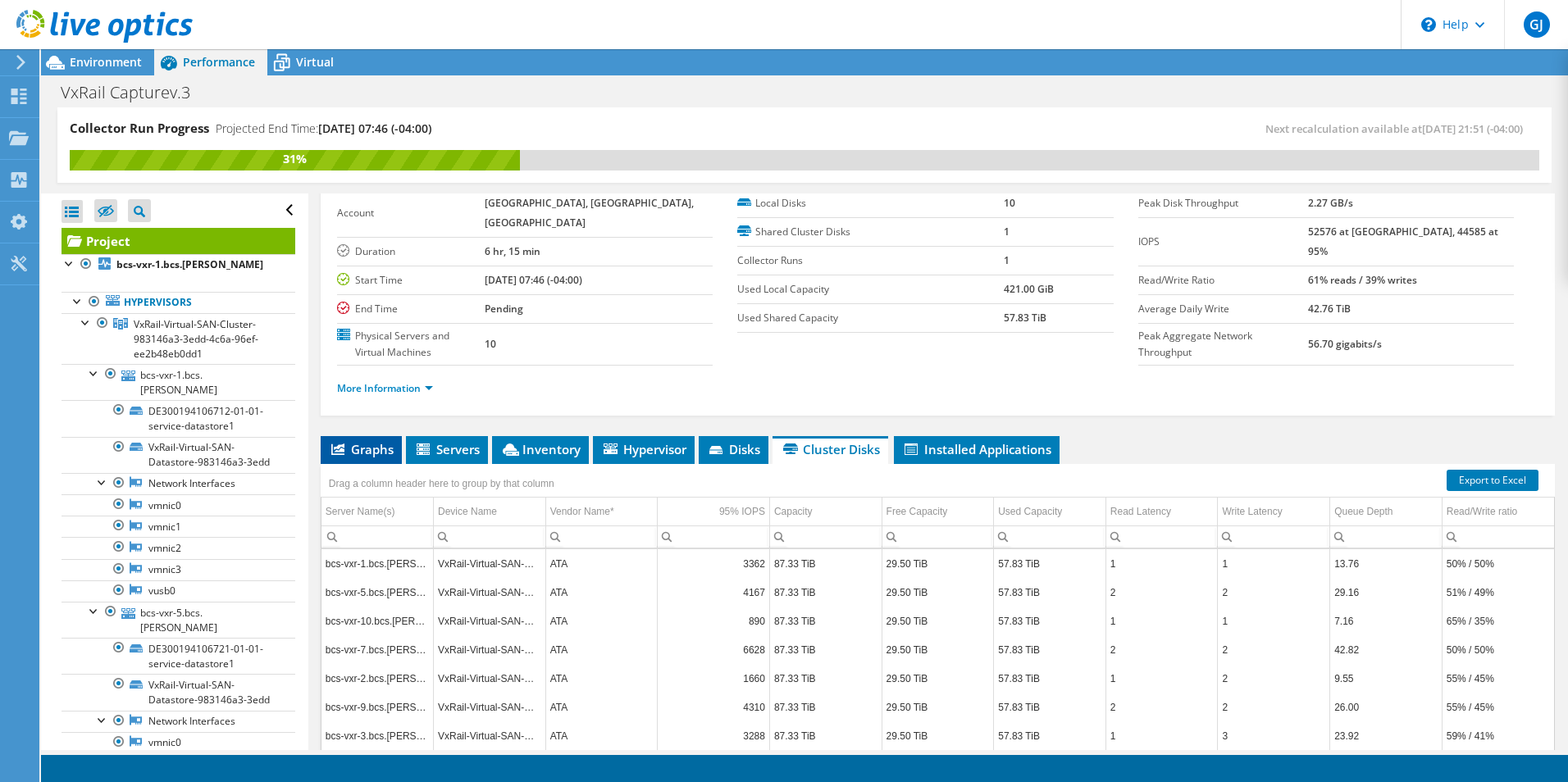
click at [374, 441] on span "Graphs" at bounding box center [361, 449] width 65 height 16
